Goal: Task Accomplishment & Management: Use online tool/utility

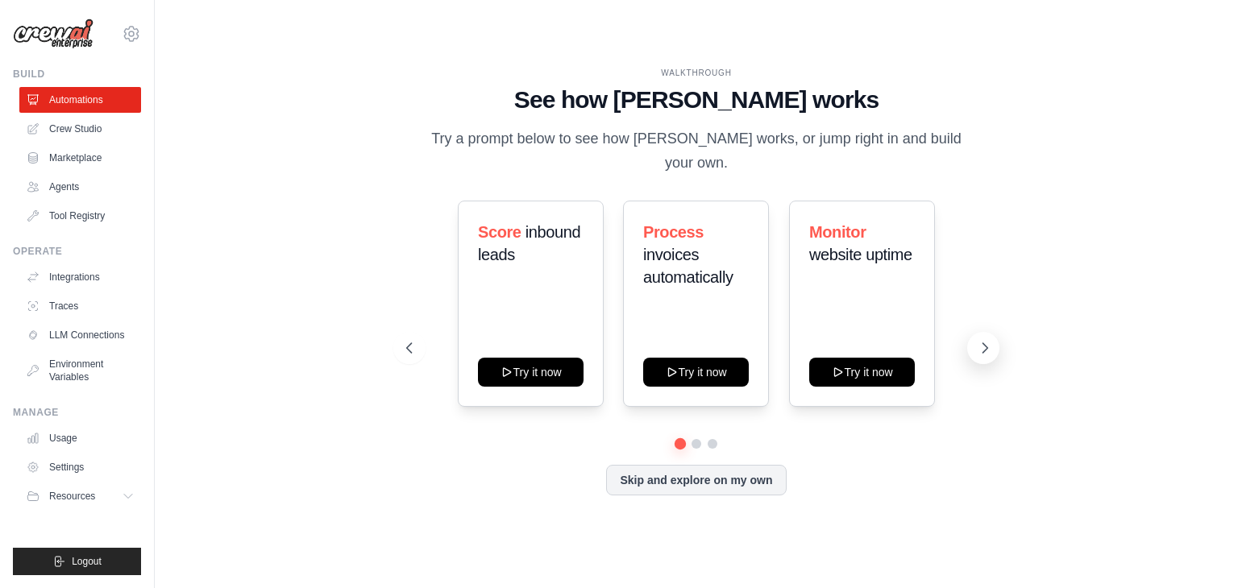
click at [979, 340] on icon at bounding box center [985, 348] width 16 height 16
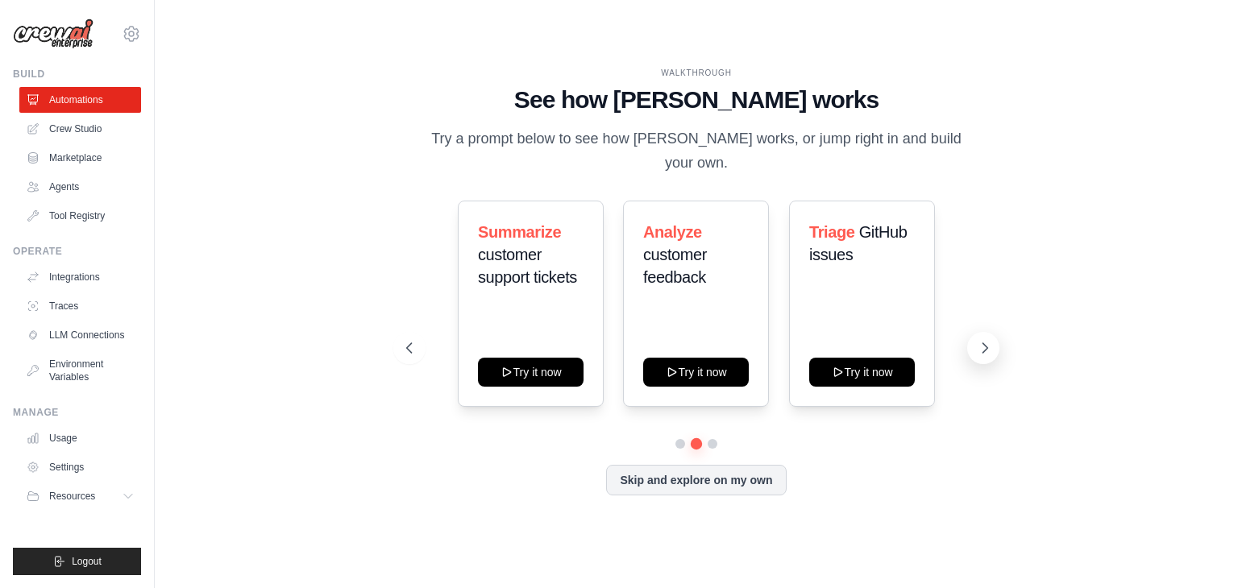
click at [979, 340] on icon at bounding box center [985, 348] width 16 height 16
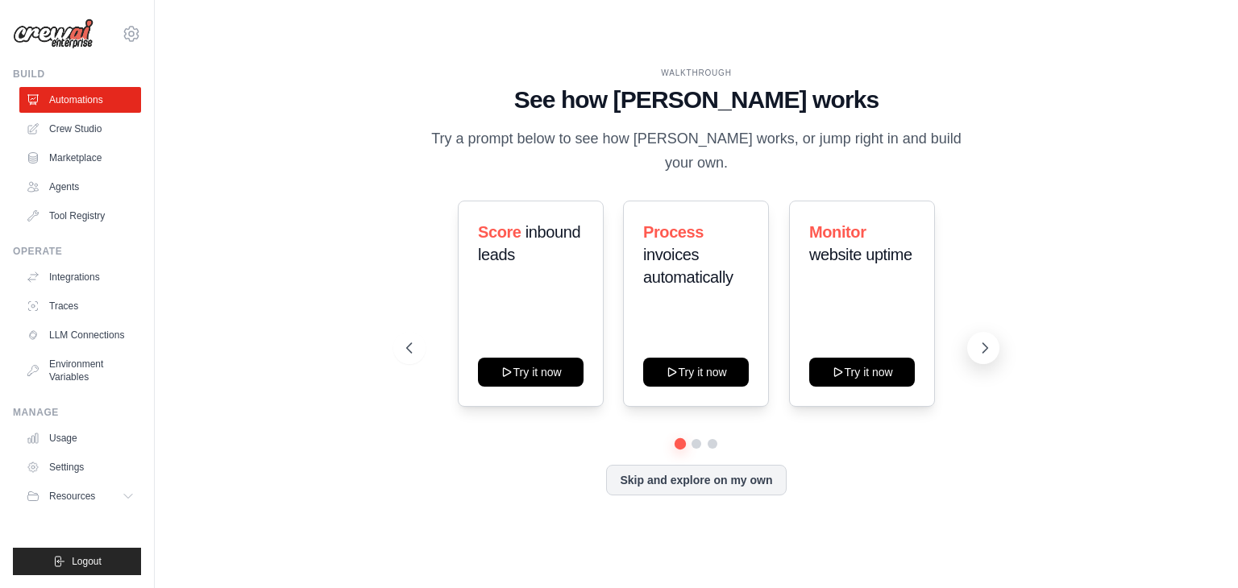
click at [974, 333] on button at bounding box center [983, 348] width 32 height 32
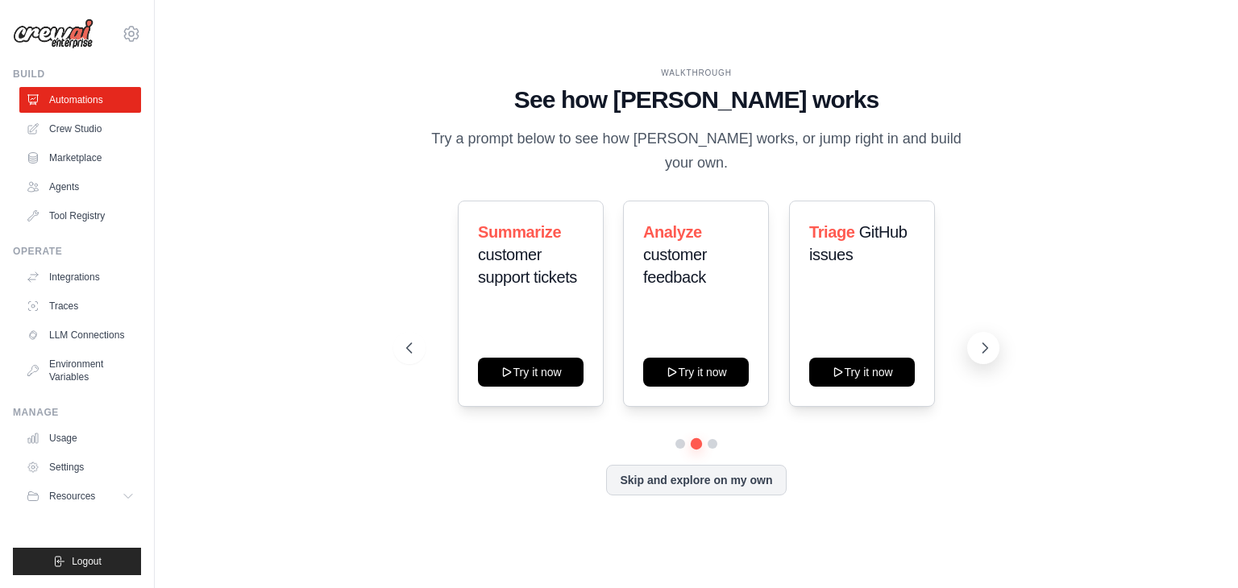
click at [974, 333] on button at bounding box center [983, 348] width 32 height 32
click at [409, 340] on icon at bounding box center [408, 348] width 16 height 16
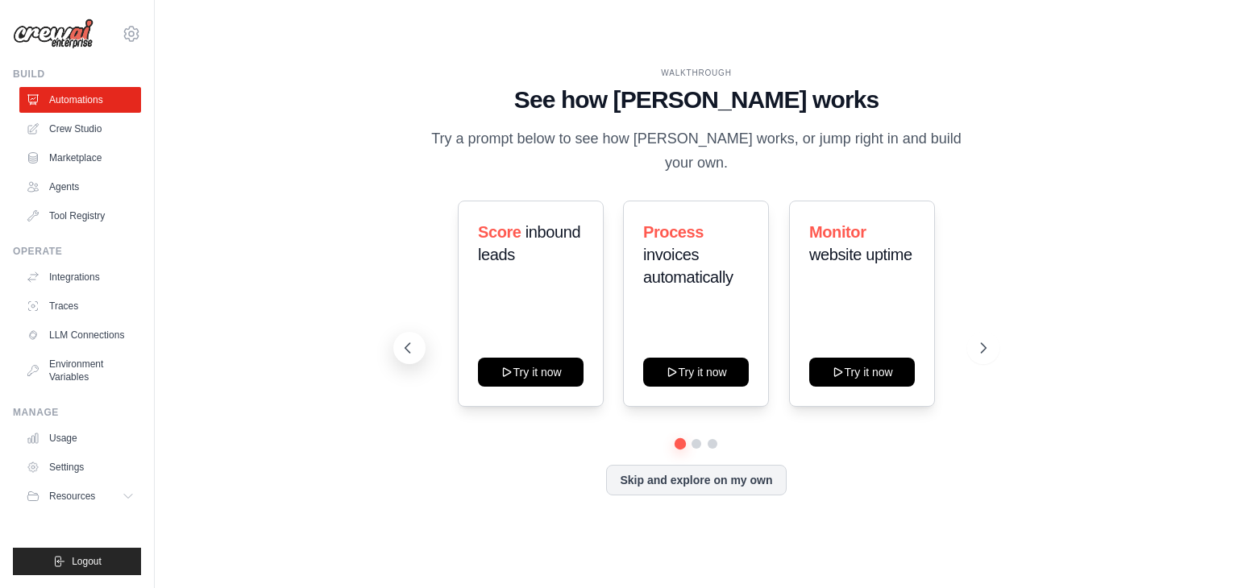
click at [411, 340] on icon at bounding box center [408, 348] width 16 height 16
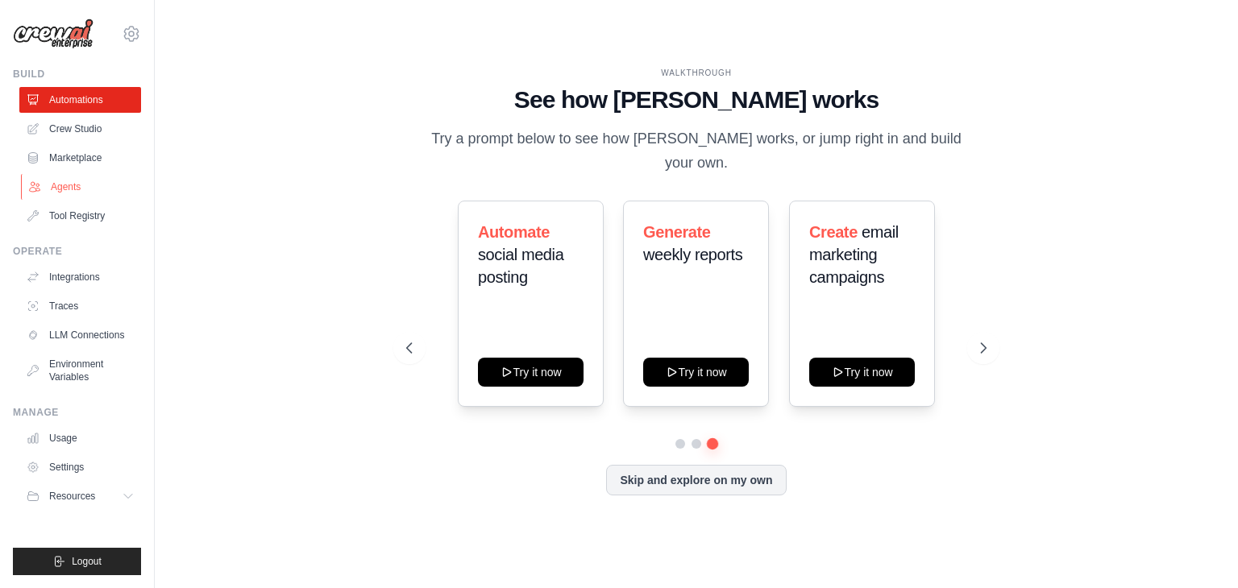
click at [72, 193] on link "Agents" at bounding box center [82, 187] width 122 height 26
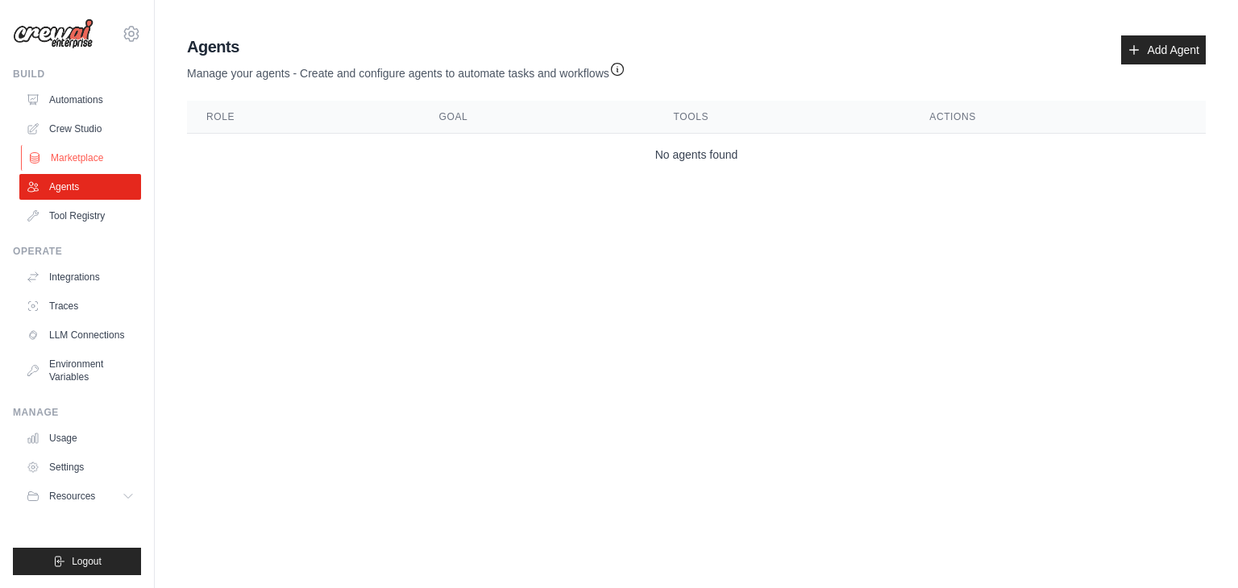
click at [73, 164] on link "Marketplace" at bounding box center [82, 158] width 122 height 26
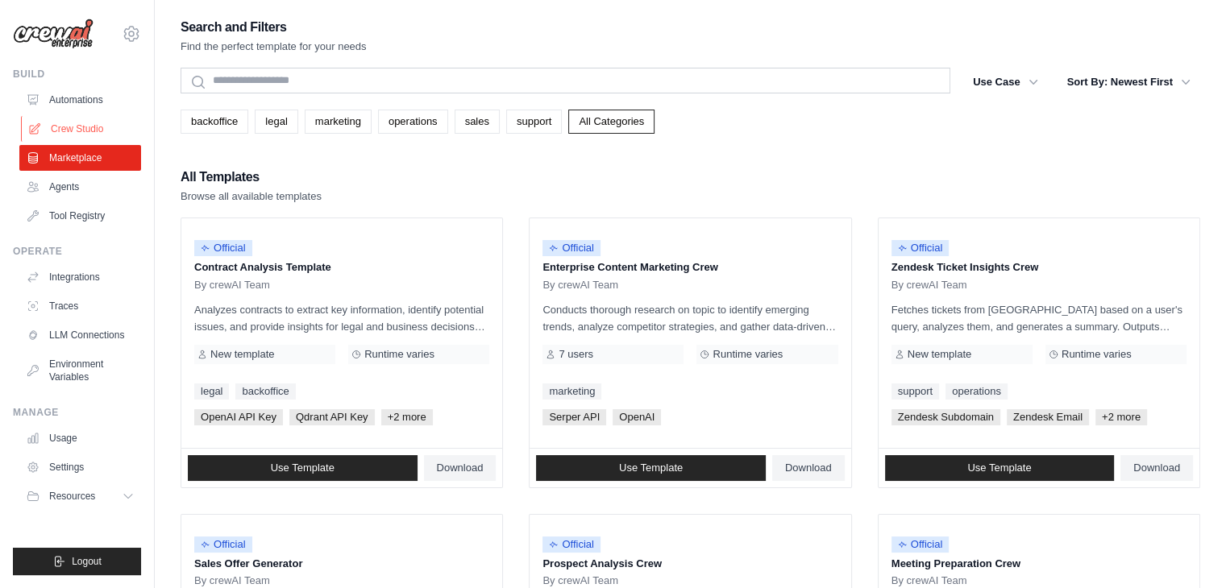
click at [73, 134] on link "Crew Studio" at bounding box center [82, 129] width 122 height 26
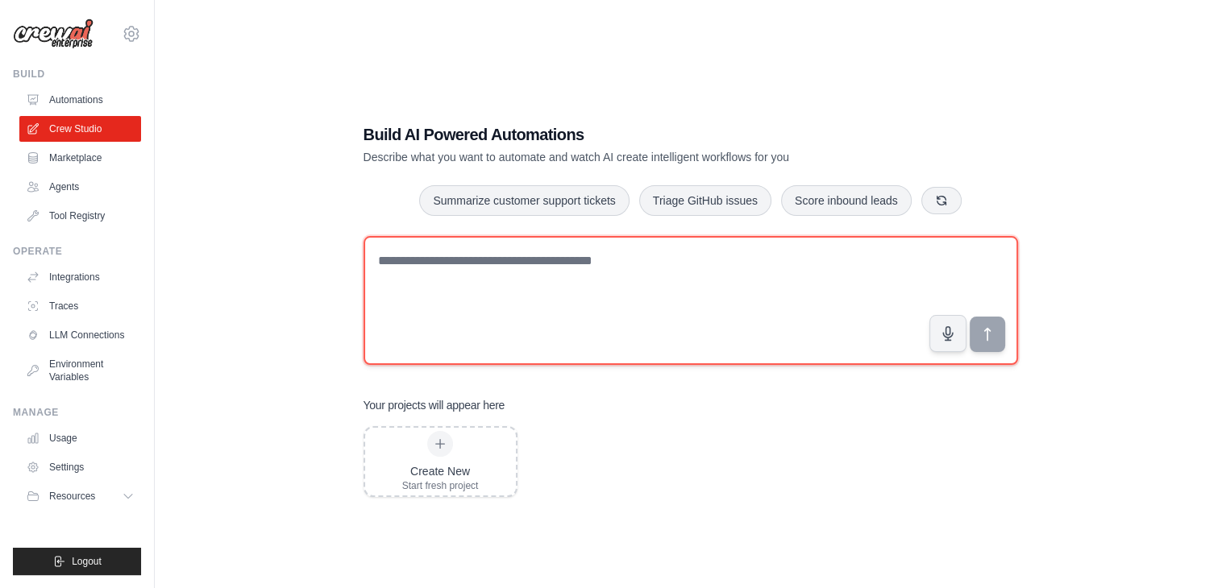
click at [434, 267] on textarea at bounding box center [691, 300] width 655 height 129
paste textarea "**********"
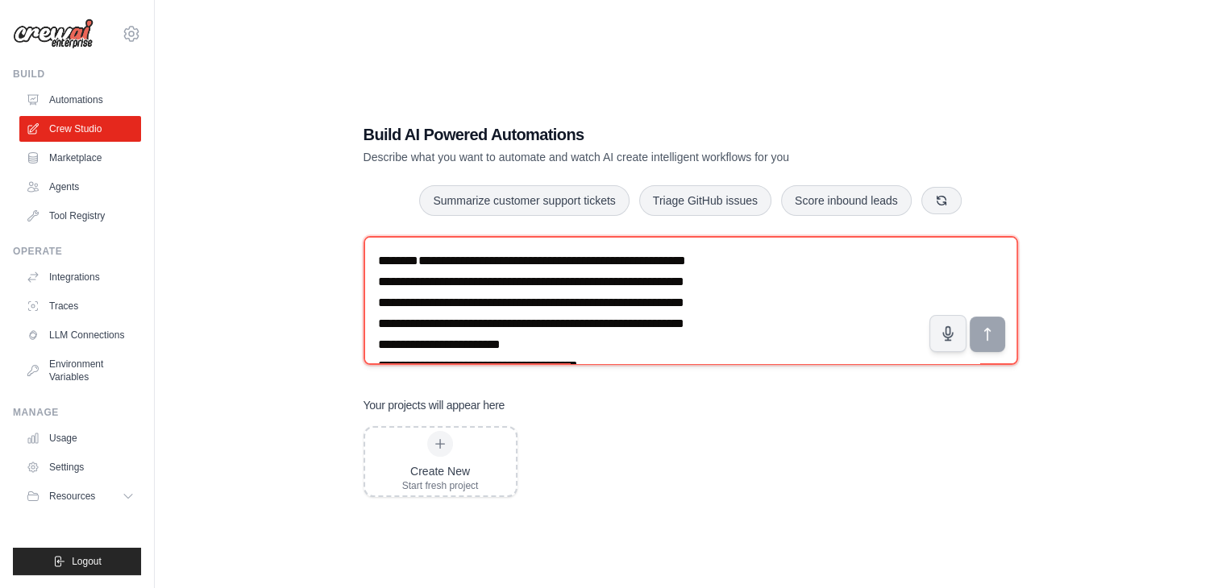
scroll to position [490, 0]
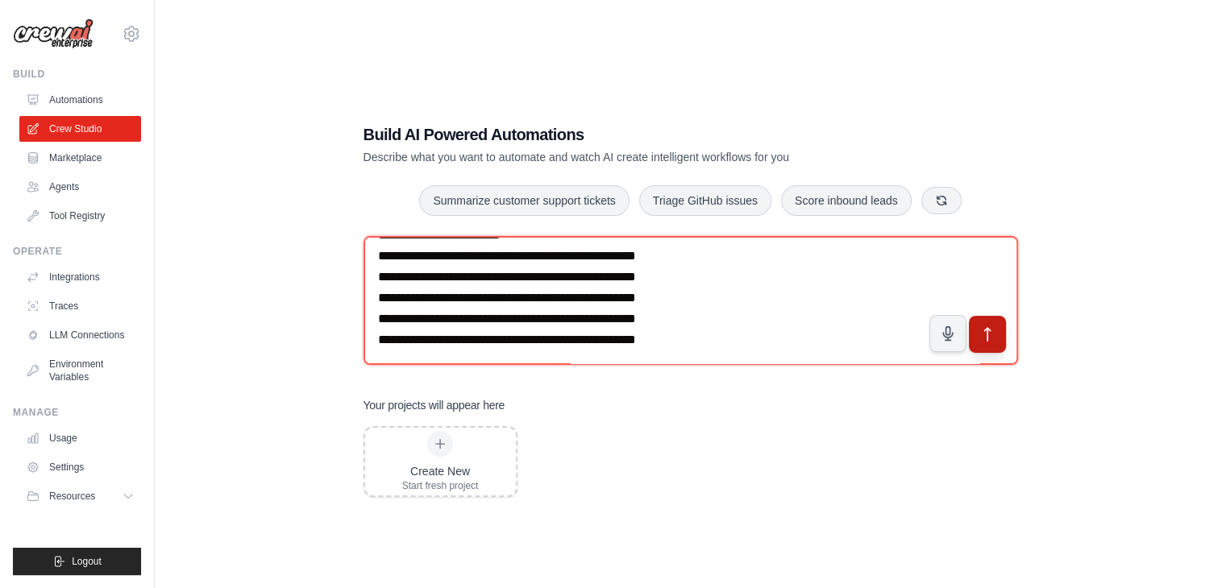
type textarea "**********"
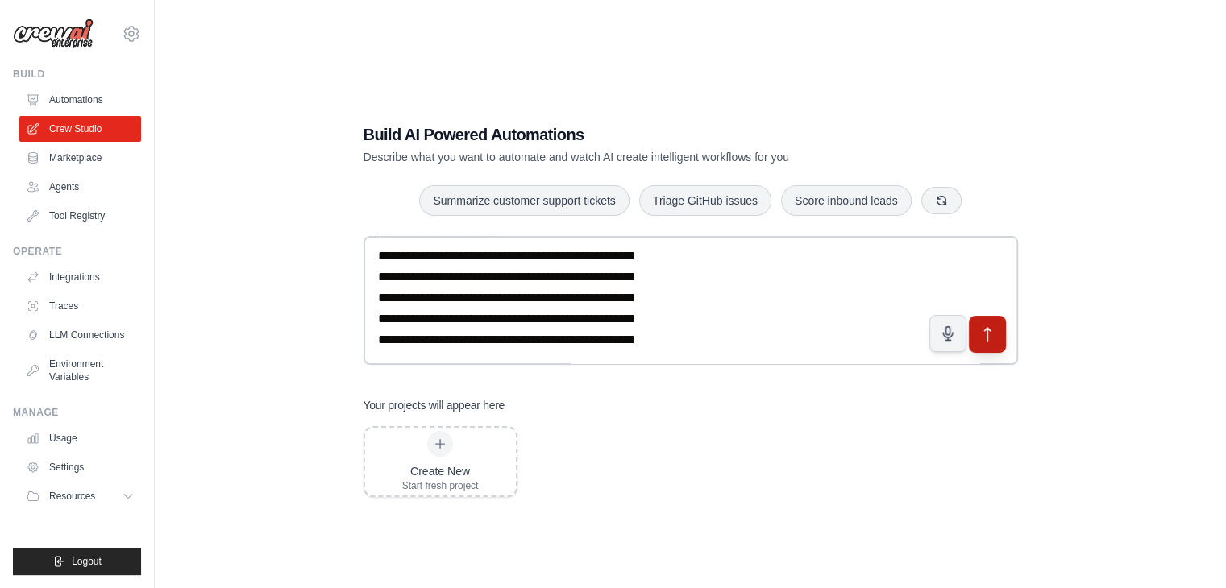
click at [990, 338] on icon "submit" at bounding box center [987, 334] width 17 height 17
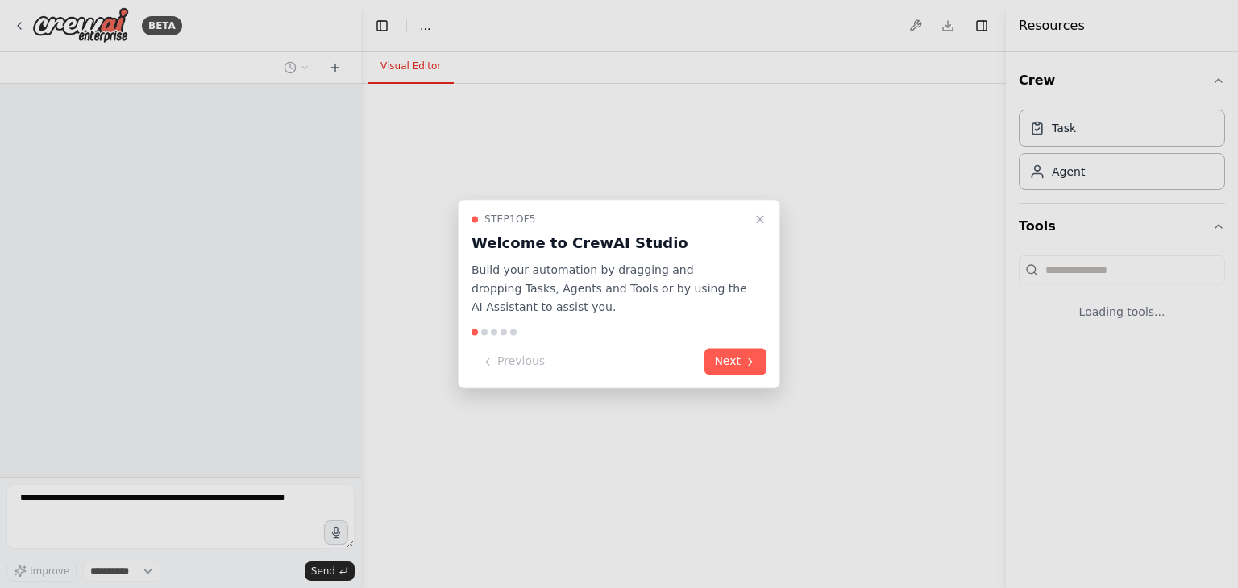
select select "****"
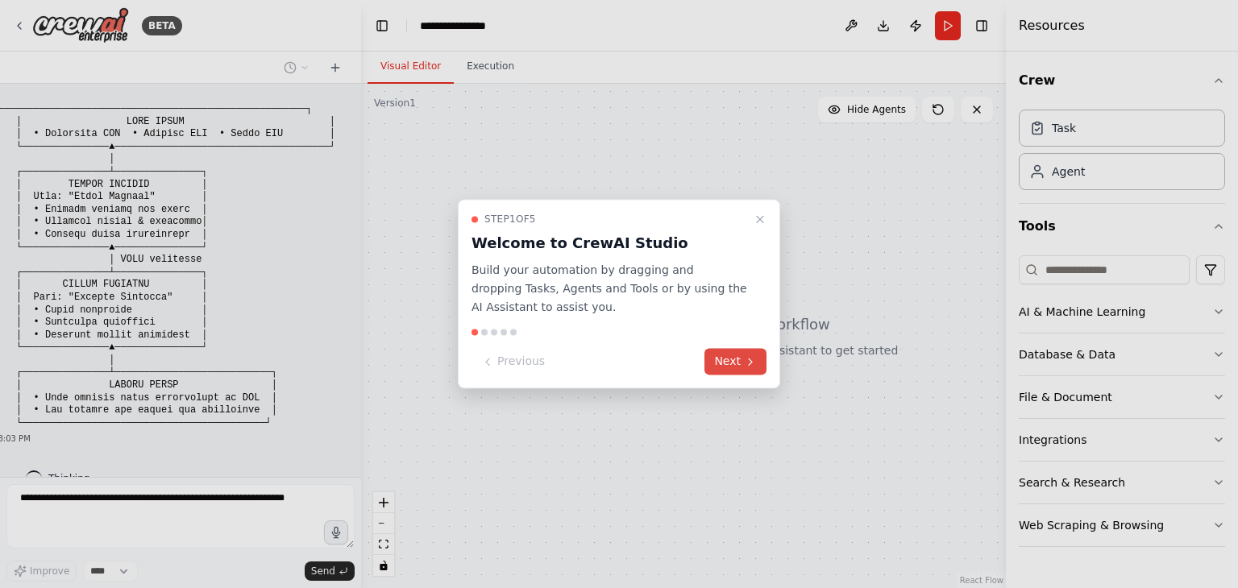
click at [742, 360] on button "Next" at bounding box center [735, 362] width 62 height 27
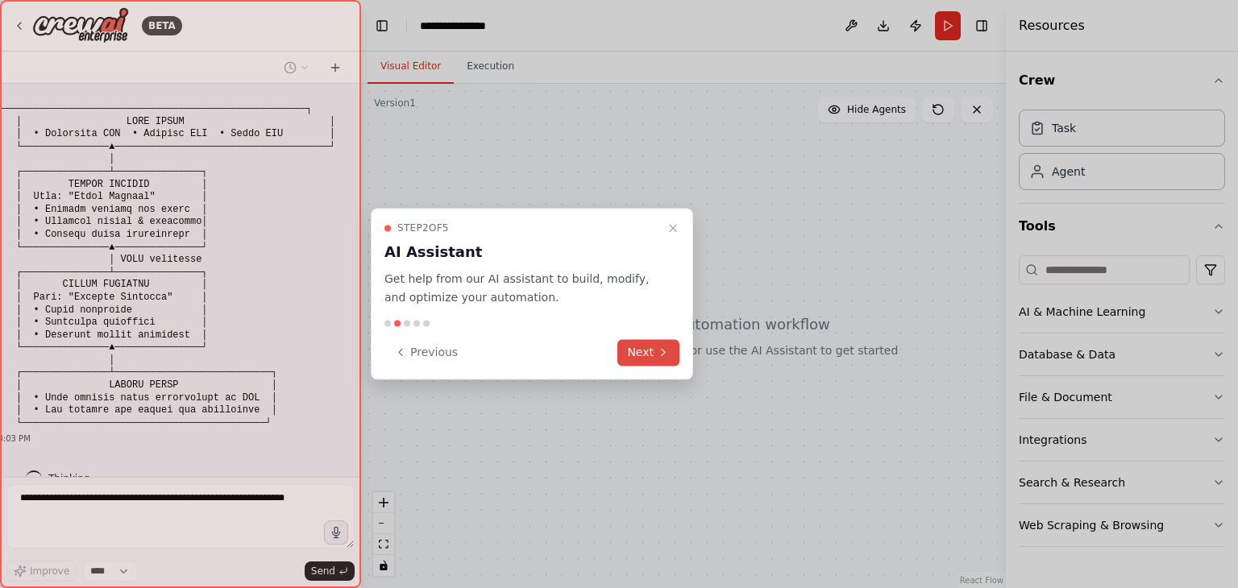
click at [664, 351] on icon at bounding box center [663, 352] width 3 height 6
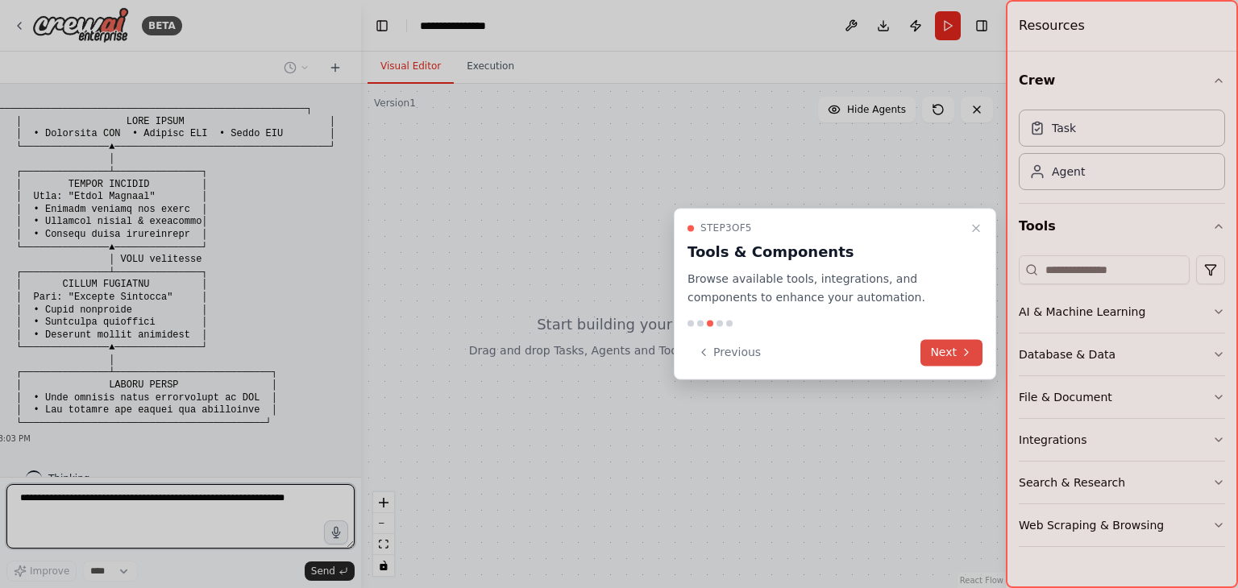
click at [933, 359] on button "Next" at bounding box center [952, 352] width 62 height 27
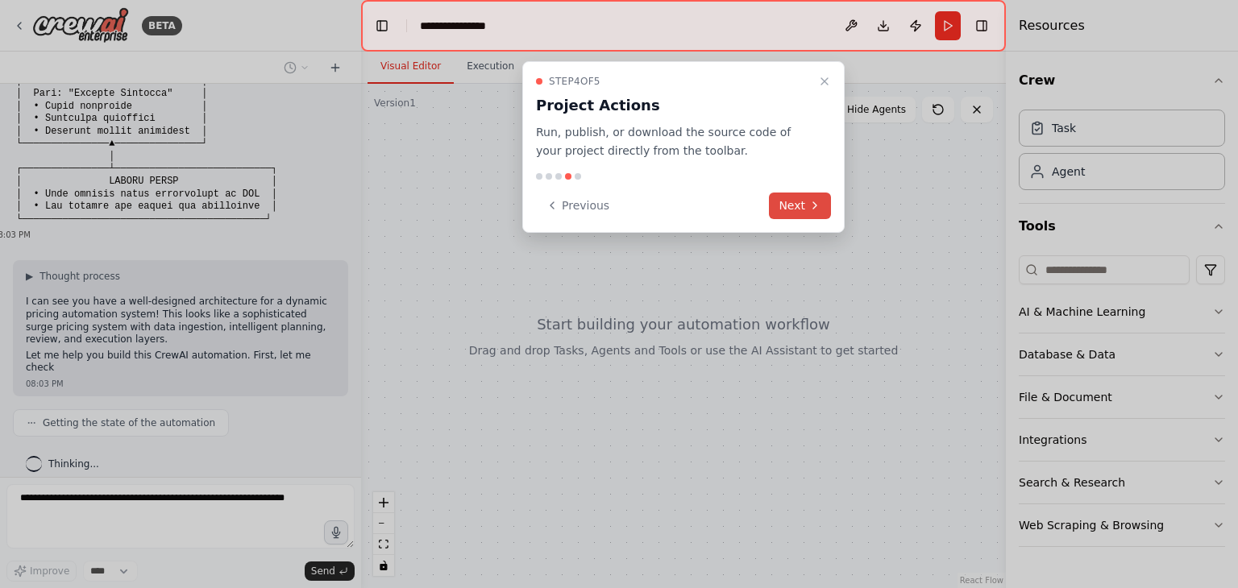
scroll to position [217, 0]
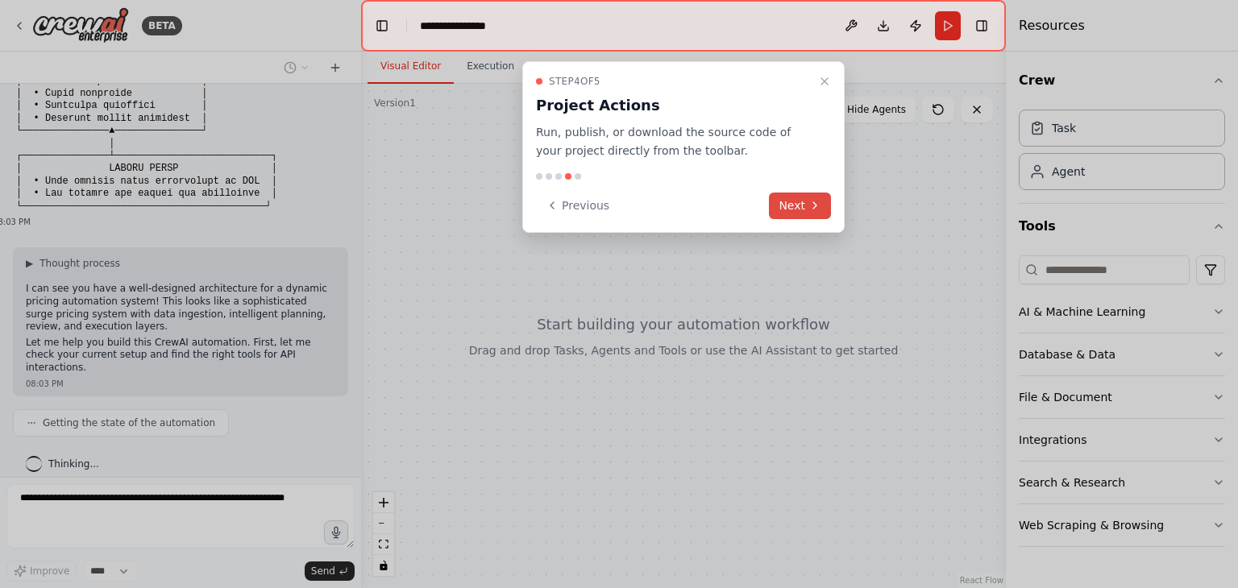
click at [797, 207] on button "Next" at bounding box center [800, 206] width 62 height 27
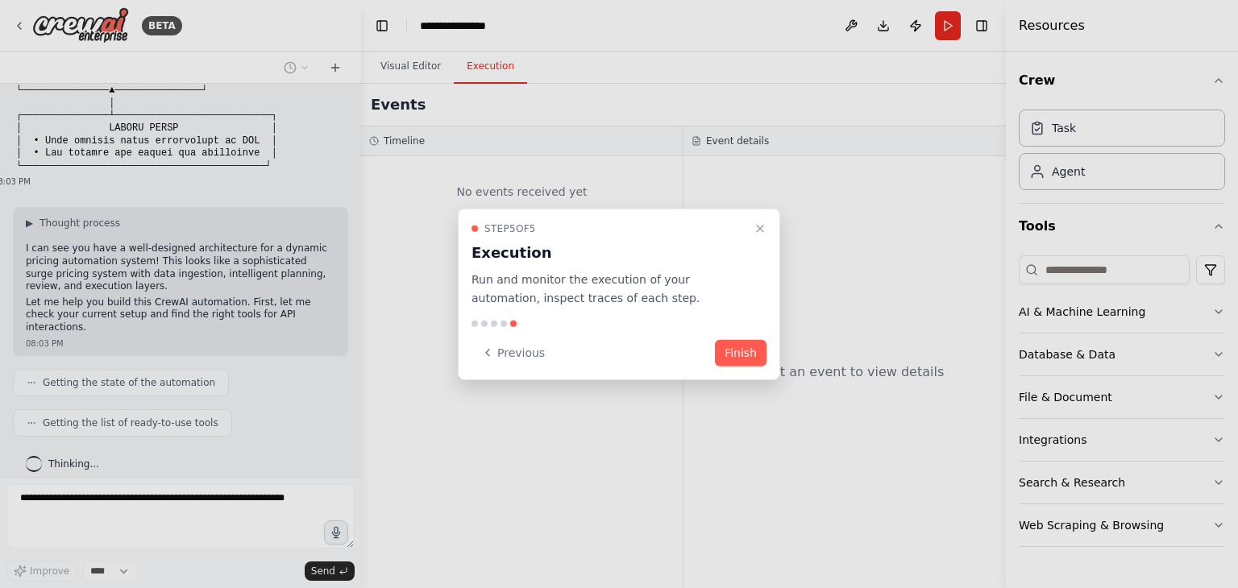
drag, startPoint x: 750, startPoint y: 353, endPoint x: 739, endPoint y: 355, distance: 11.4
click at [739, 355] on button "Finish" at bounding box center [741, 352] width 52 height 27
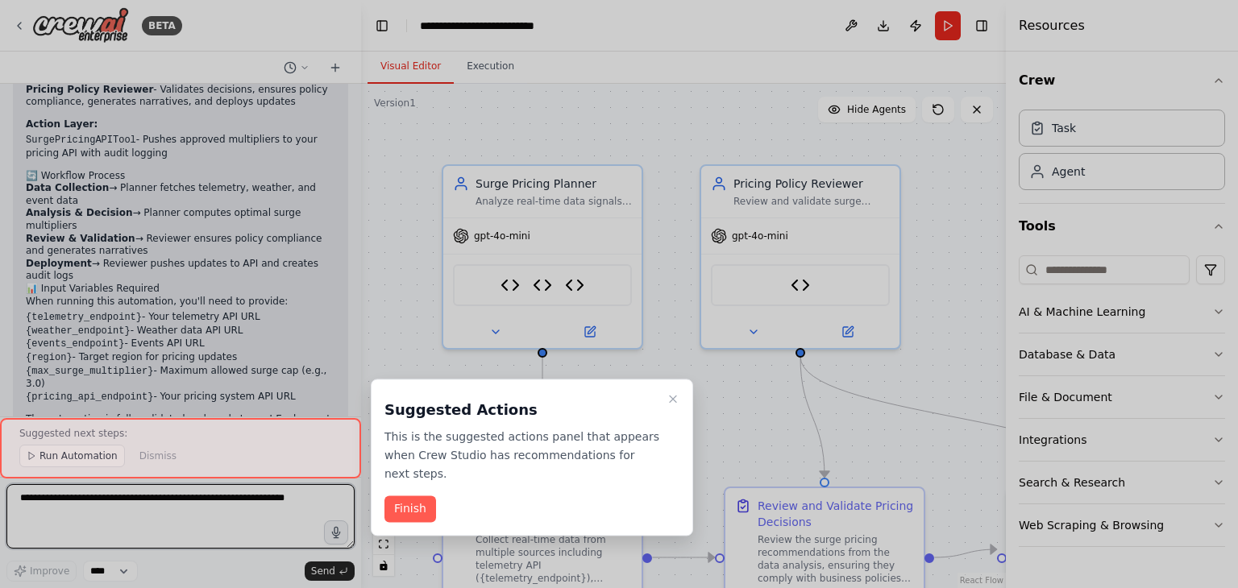
scroll to position [2683, 0]
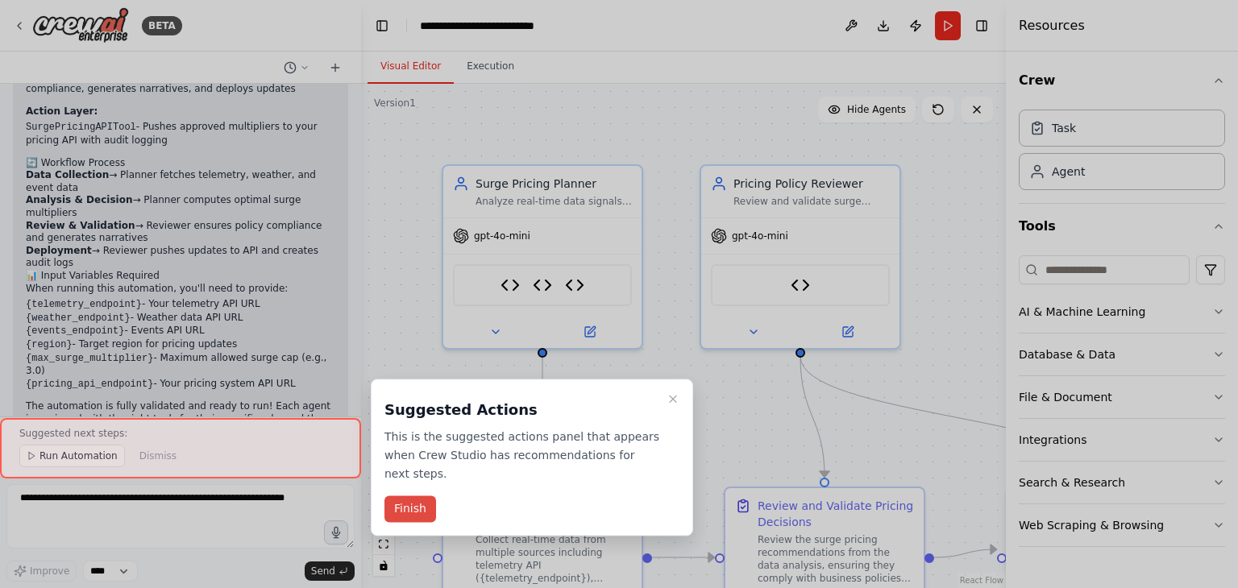
click at [402, 497] on button "Finish" at bounding box center [410, 510] width 52 height 27
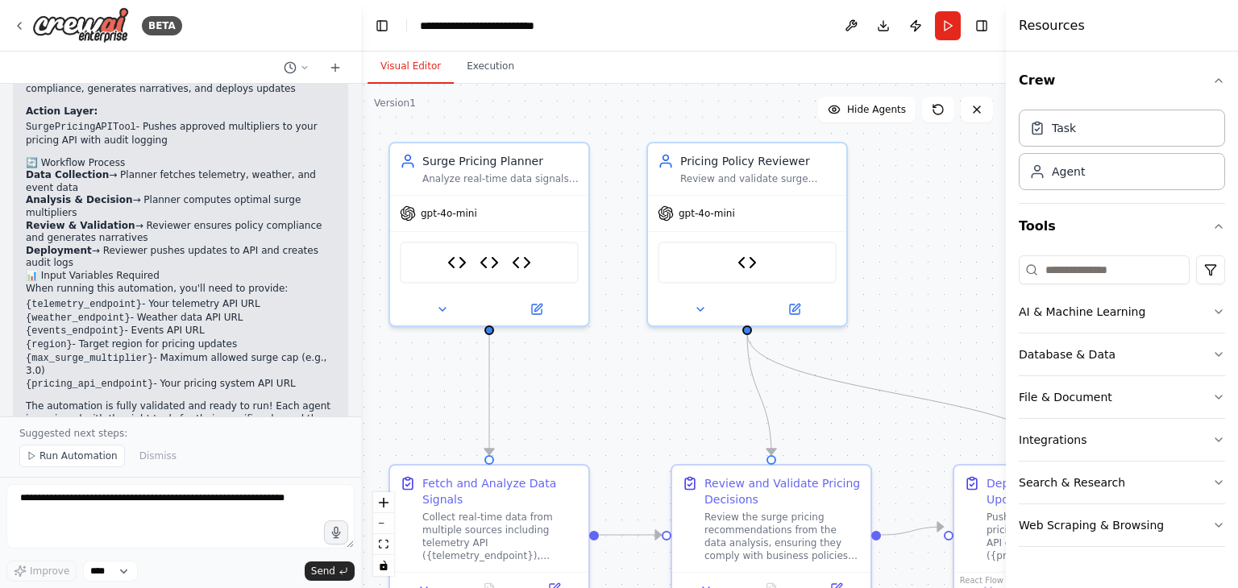
drag, startPoint x: 424, startPoint y: 110, endPoint x: 371, endPoint y: 88, distance: 57.8
click at [371, 88] on div ".deletable-edge-delete-btn { width: 20px; height: 20px; border: 0px solid #ffff…" at bounding box center [683, 336] width 645 height 505
click at [883, 34] on button "Download" at bounding box center [884, 25] width 26 height 29
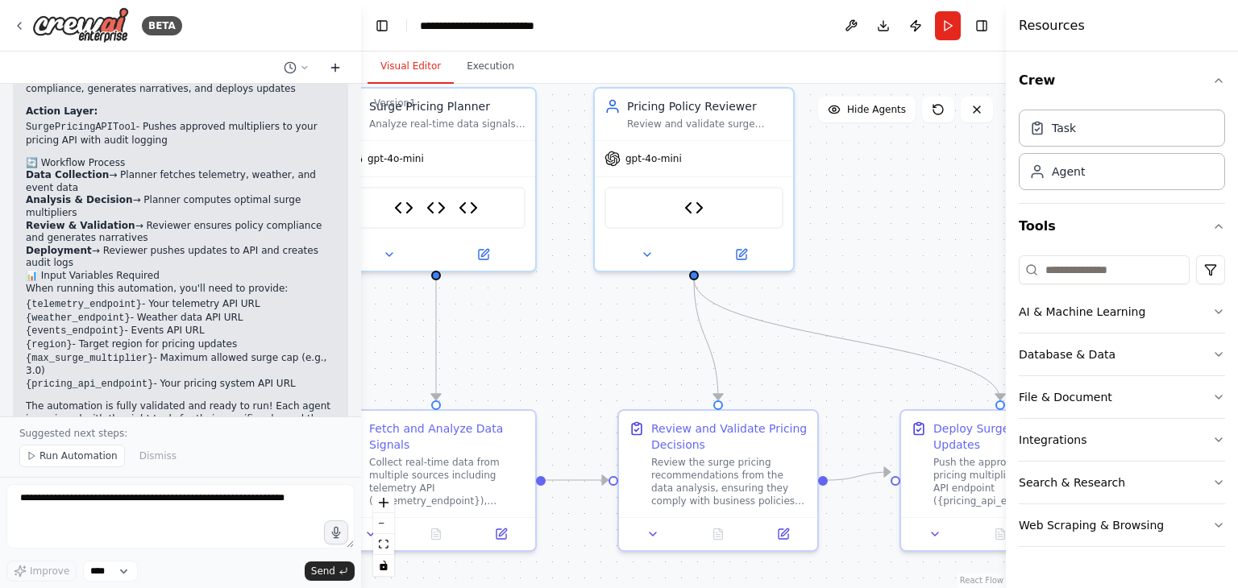
drag, startPoint x: 377, startPoint y: 117, endPoint x: 324, endPoint y: 62, distance: 76.4
click at [324, 62] on div "BETA 08:03 PM ▶ Thought process I can see you have a well-designed architecture…" at bounding box center [619, 294] width 1238 height 588
click at [334, 571] on span "Send" at bounding box center [323, 571] width 24 height 13
click at [337, 572] on button "Send" at bounding box center [330, 571] width 50 height 19
click at [533, 341] on div ".deletable-edge-delete-btn { width: 20px; height: 20px; border: 0px solid #ffff…" at bounding box center [683, 336] width 645 height 505
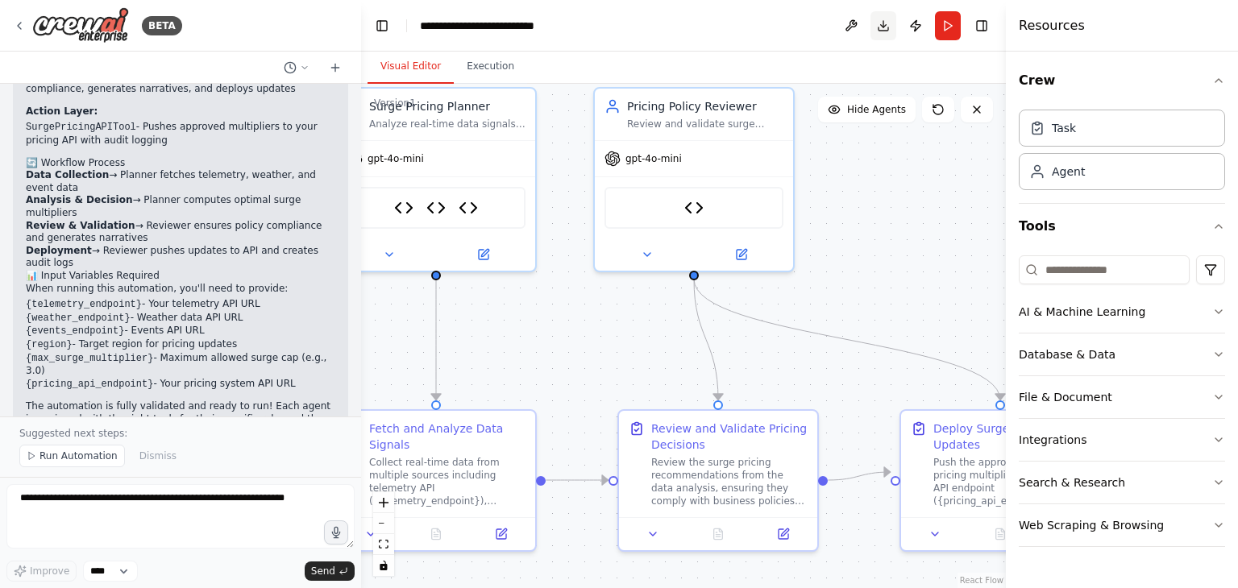
click at [883, 26] on button "Download" at bounding box center [884, 25] width 26 height 29
drag, startPoint x: 389, startPoint y: 546, endPoint x: 719, endPoint y: 368, distance: 375.1
click at [718, 368] on icon "Edge from 42d0b172-0df6-404c-bda1-74adc8b66f4e to 0e83dc39-ac5b-40c7-80e4-66552…" at bounding box center [706, 339] width 24 height 121
click at [684, 272] on div ".deletable-edge-delete-btn { width: 20px; height: 20px; border: 0px solid #ffff…" at bounding box center [683, 336] width 645 height 505
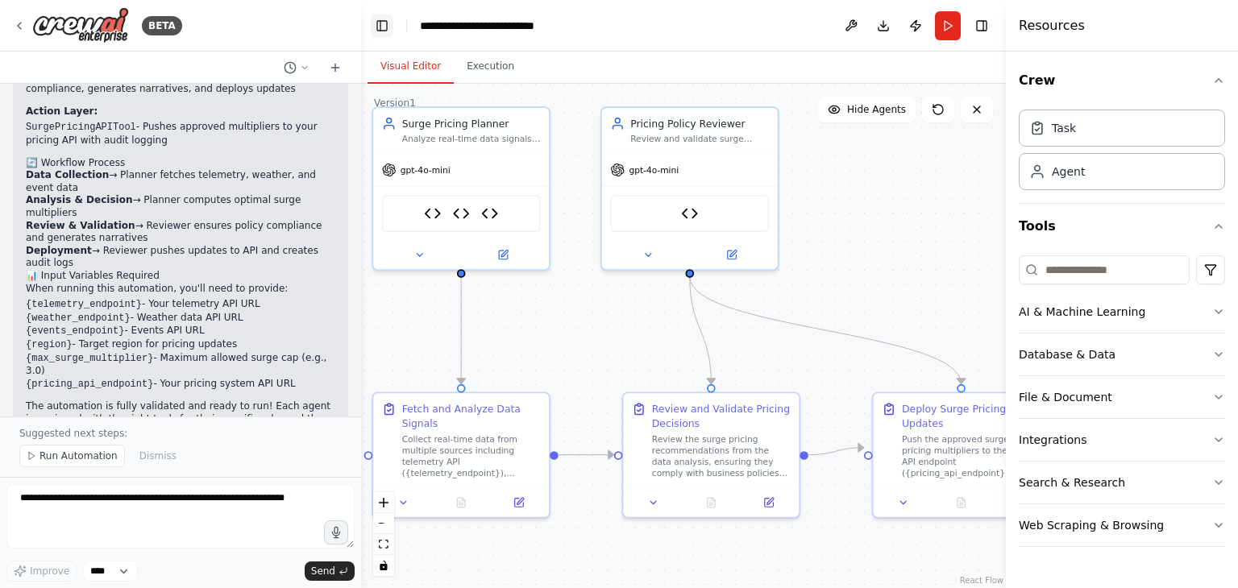
click at [384, 30] on button "Toggle Left Sidebar" at bounding box center [382, 26] width 23 height 23
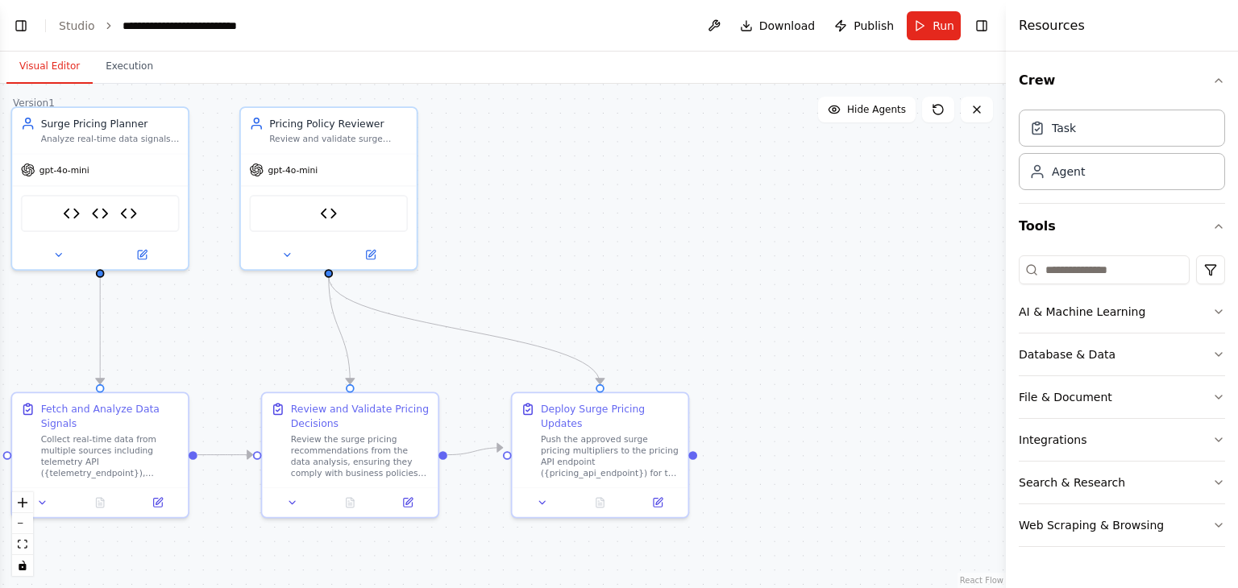
click at [658, 358] on div ".deletable-edge-delete-btn { width: 20px; height: 20px; border: 0px solid #ffff…" at bounding box center [503, 336] width 1006 height 505
click at [27, 24] on button "Toggle Left Sidebar" at bounding box center [21, 26] width 23 height 23
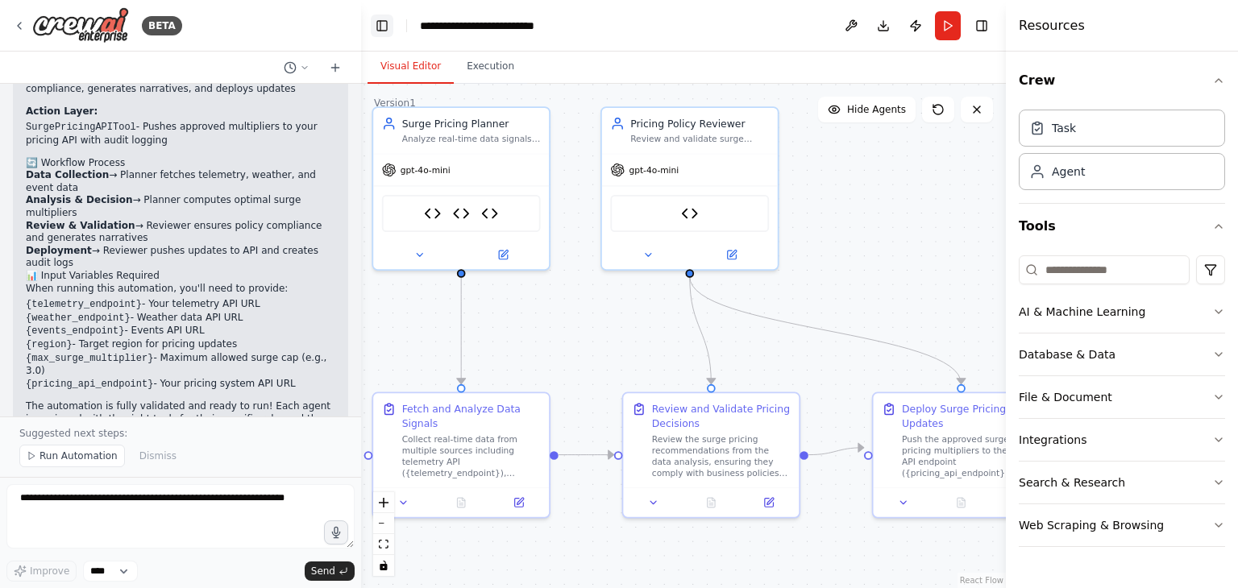
click at [382, 20] on button "Toggle Left Sidebar" at bounding box center [382, 26] width 23 height 23
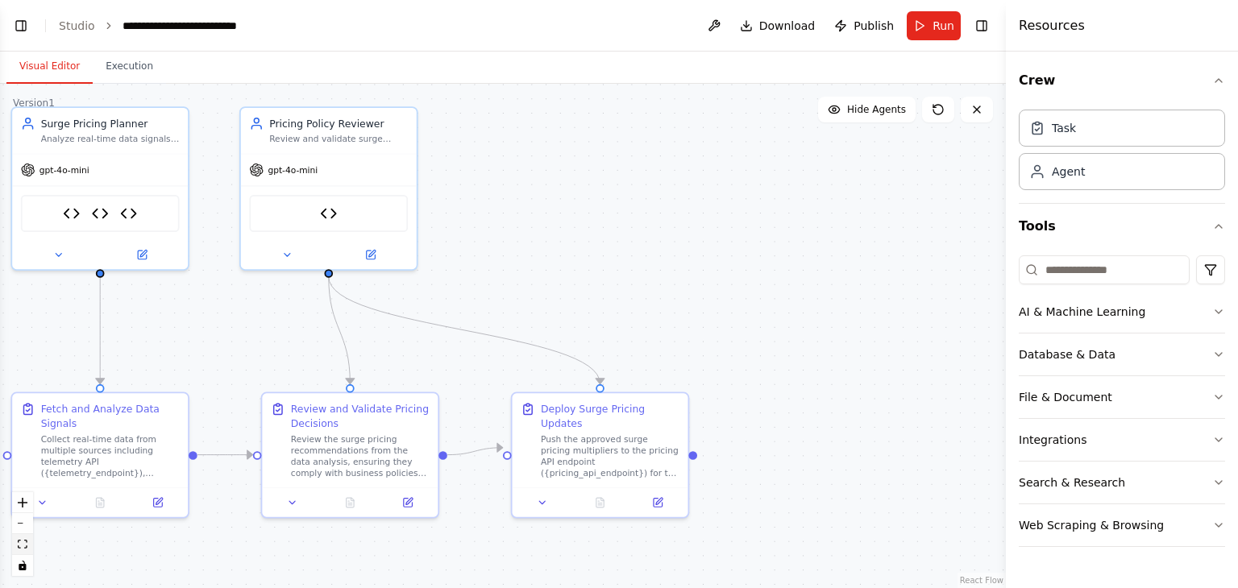
click at [30, 544] on button "fit view" at bounding box center [22, 544] width 21 height 21
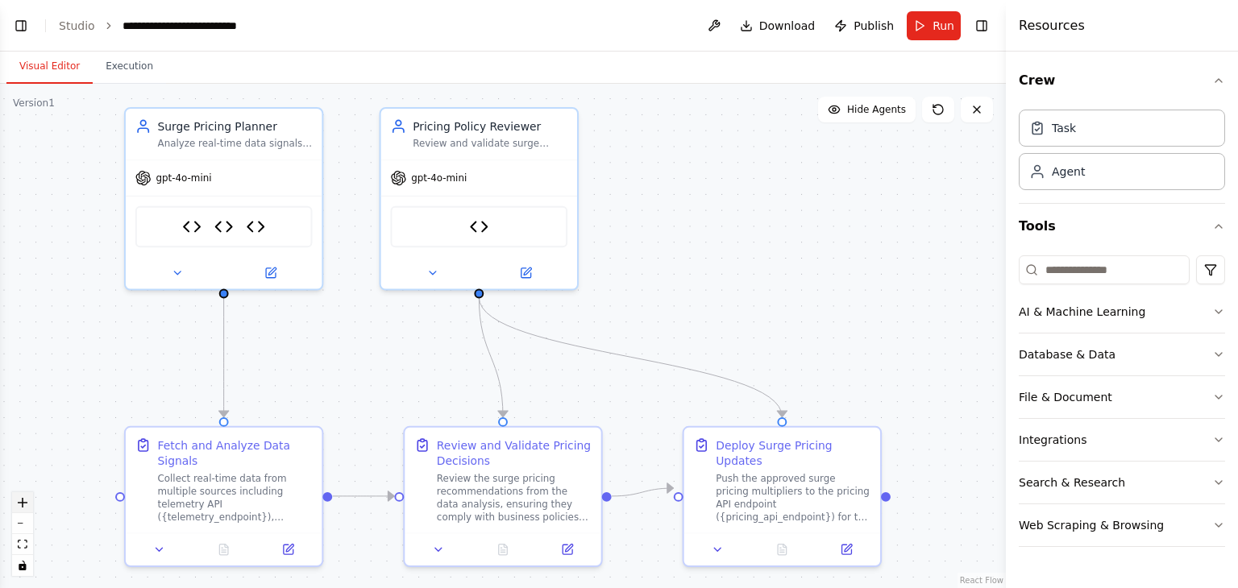
click at [25, 502] on icon "zoom in" at bounding box center [23, 503] width 10 height 10
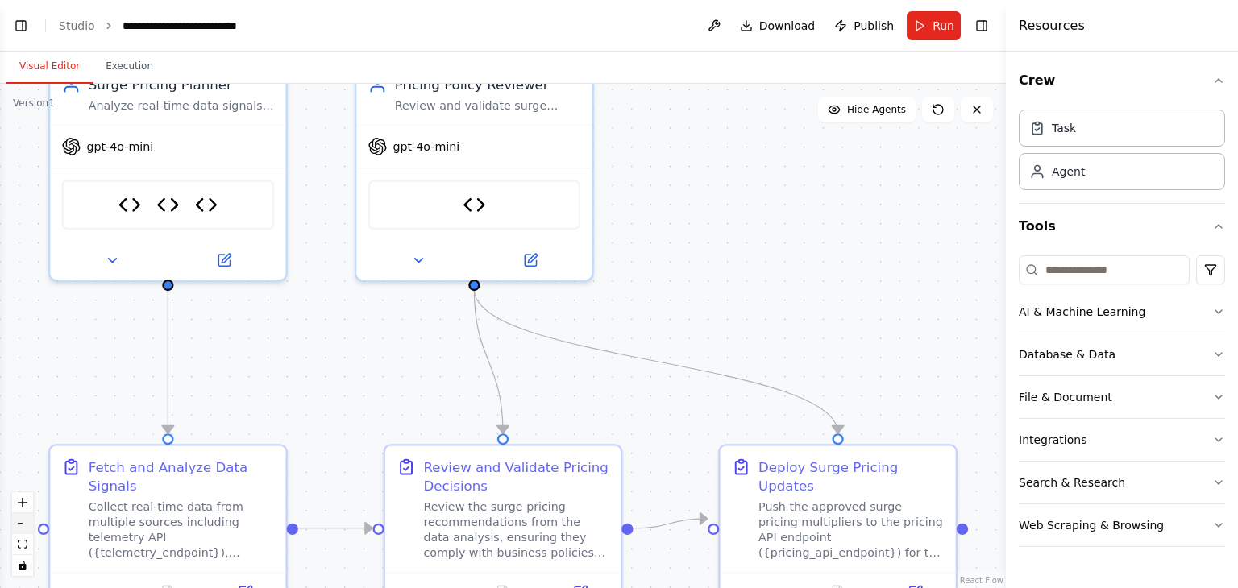
click at [23, 521] on button "zoom out" at bounding box center [22, 523] width 21 height 21
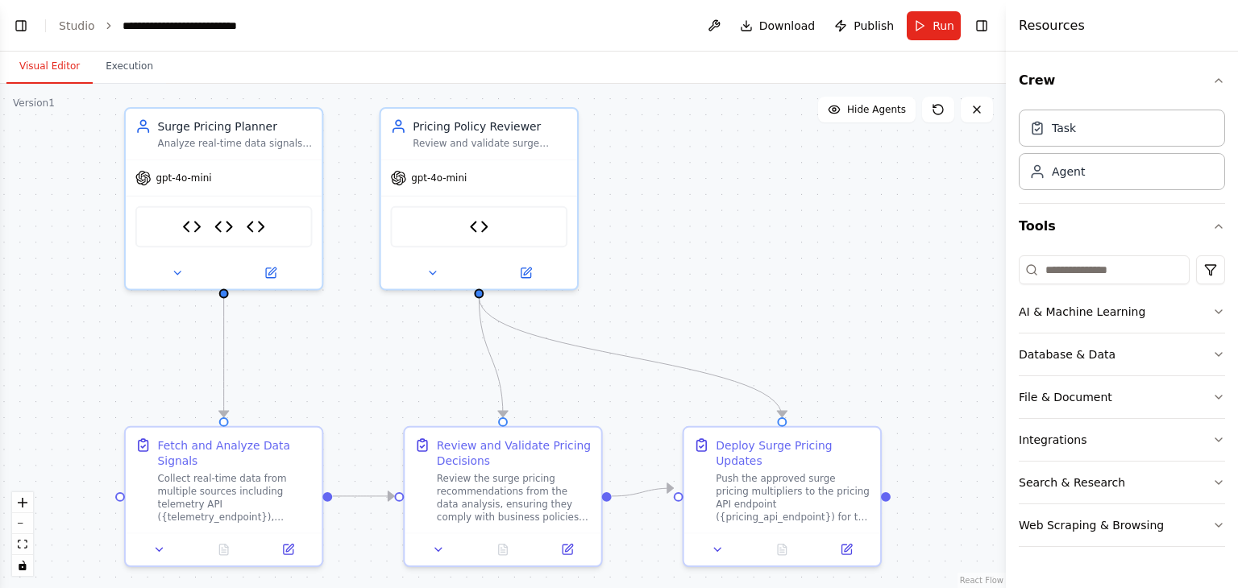
click at [858, 268] on div ".deletable-edge-delete-btn { width: 20px; height: 20px; border: 0px solid #ffff…" at bounding box center [503, 336] width 1006 height 505
click at [643, 288] on div ".deletable-edge-delete-btn { width: 20px; height: 20px; border: 0px solid #ffff…" at bounding box center [503, 336] width 1006 height 505
click at [21, 27] on button "Toggle Left Sidebar" at bounding box center [21, 26] width 23 height 23
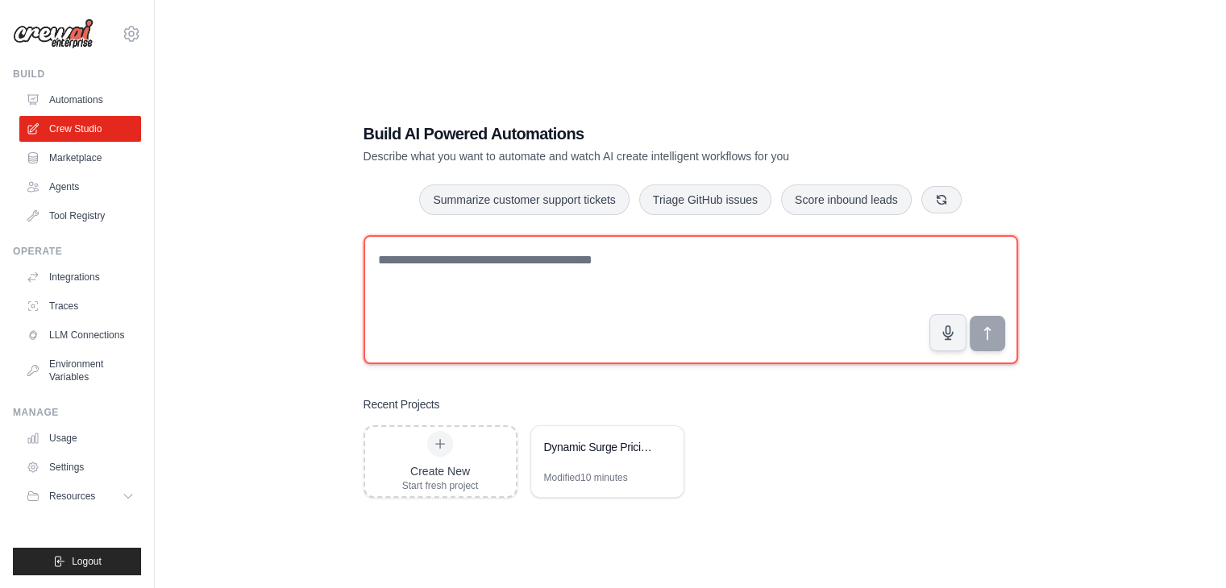
click at [509, 260] on textarea at bounding box center [691, 299] width 655 height 129
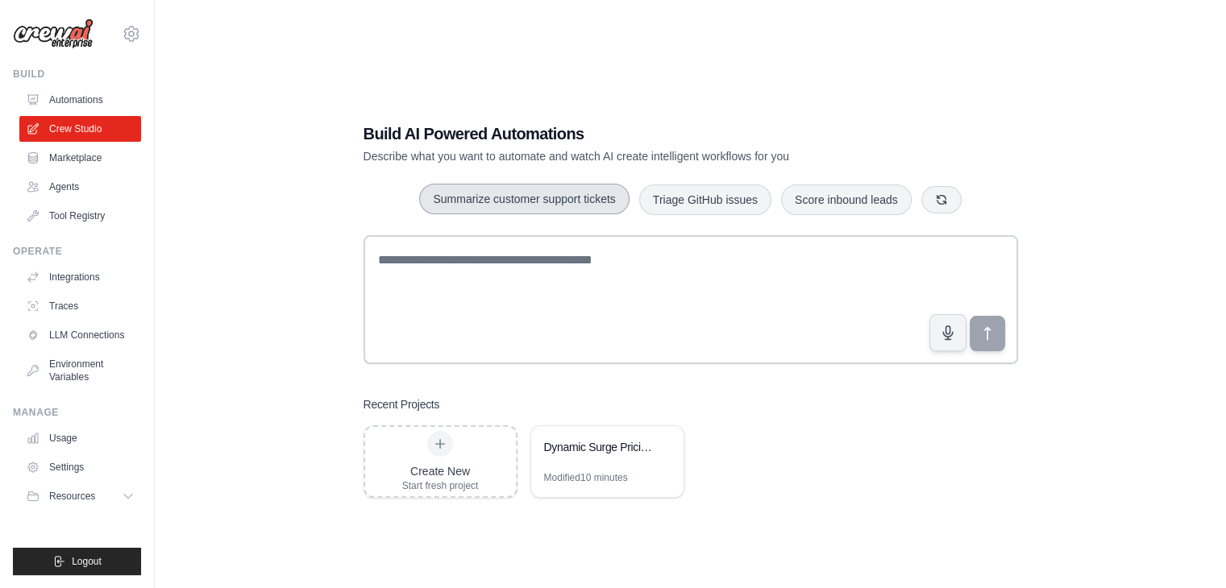
click at [542, 197] on button "Summarize customer support tickets" at bounding box center [524, 199] width 210 height 31
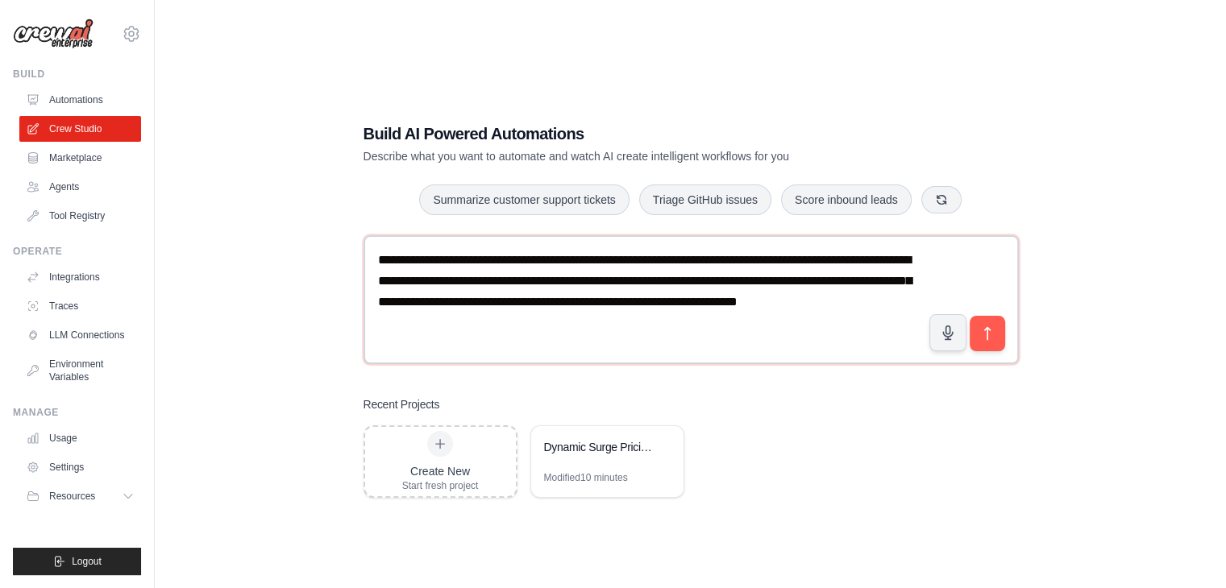
drag, startPoint x: 538, startPoint y: 326, endPoint x: 358, endPoint y: 253, distance: 194.9
click at [358, 253] on div "**********" at bounding box center [690, 310] width 693 height 427
type textarea "**********"
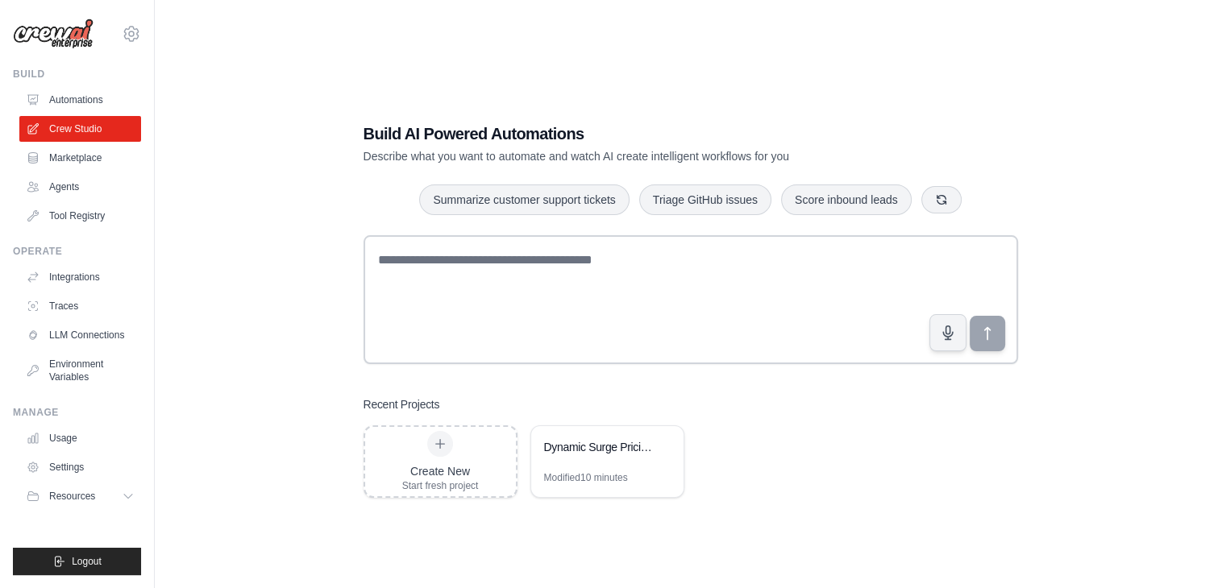
click at [332, 215] on div "Build AI Powered Automations Describe what you want to automate and watch AI cr…" at bounding box center [691, 310] width 1020 height 588
click at [599, 452] on div "Dynamic Surge Pricing System" at bounding box center [599, 447] width 110 height 16
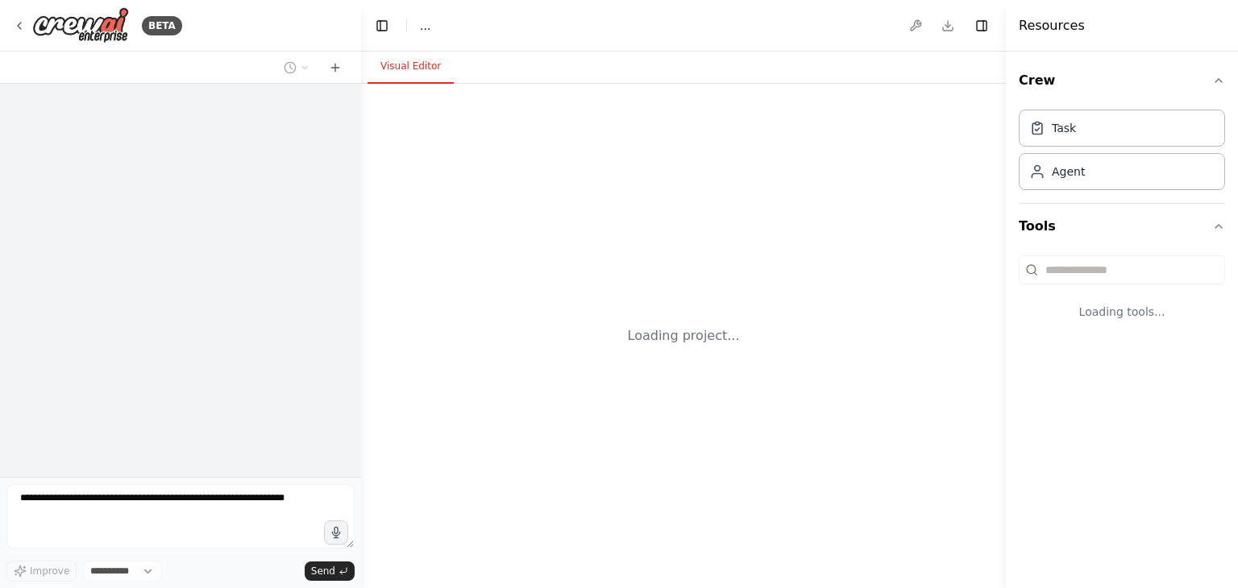
select select "****"
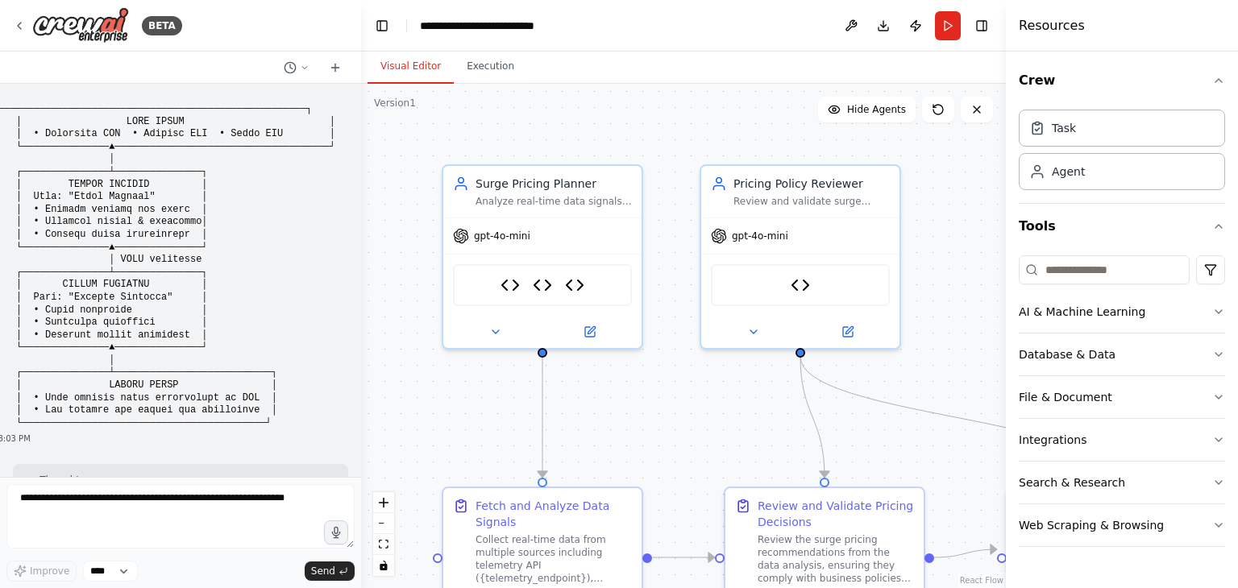
scroll to position [2622, 0]
